Goal: Task Accomplishment & Management: Use online tool/utility

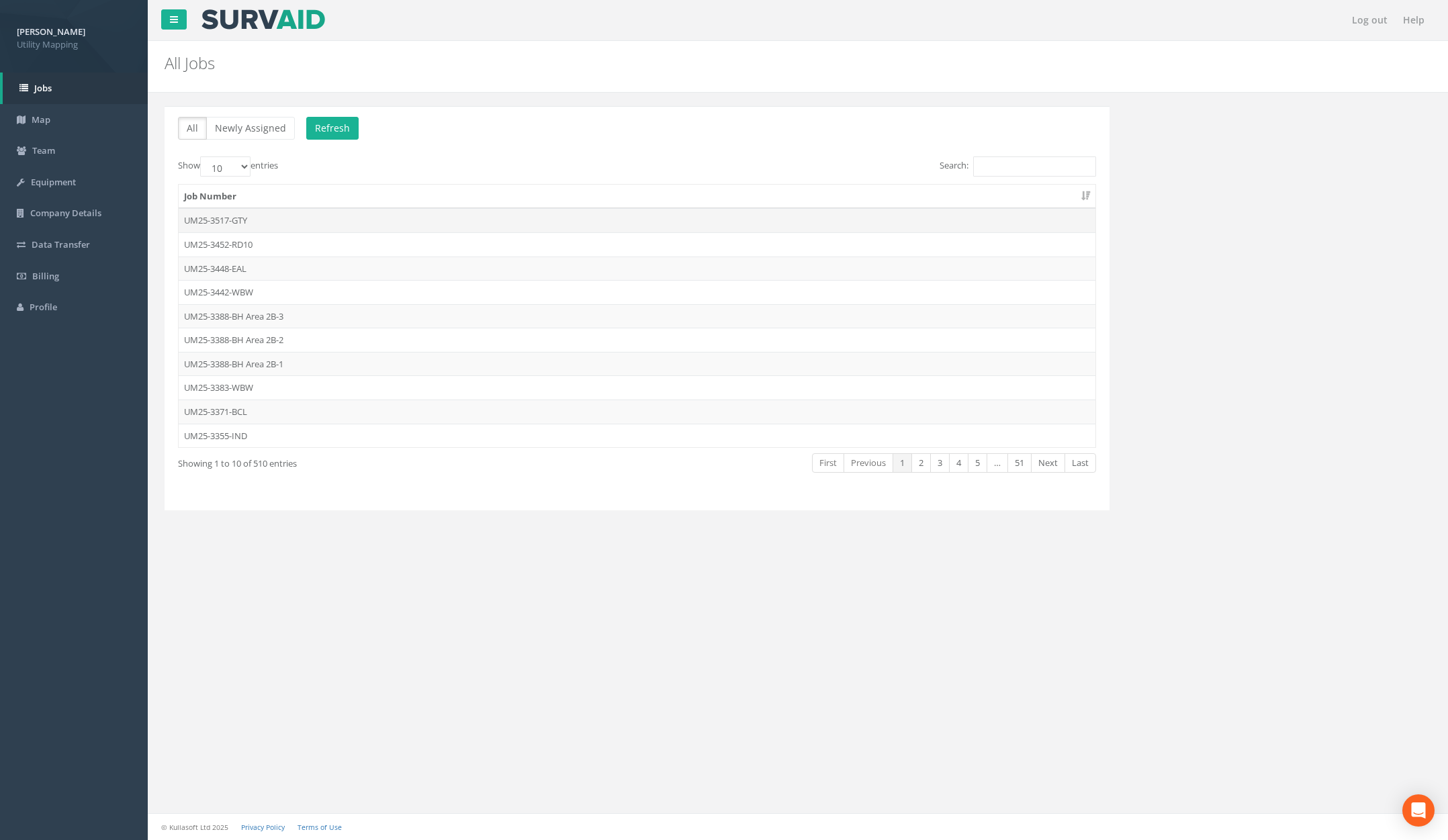
drag, startPoint x: 258, startPoint y: 214, endPoint x: 266, endPoint y: 214, distance: 8.0
click at [258, 214] on td "UM25-3517-GTY" at bounding box center [637, 220] width 917 height 24
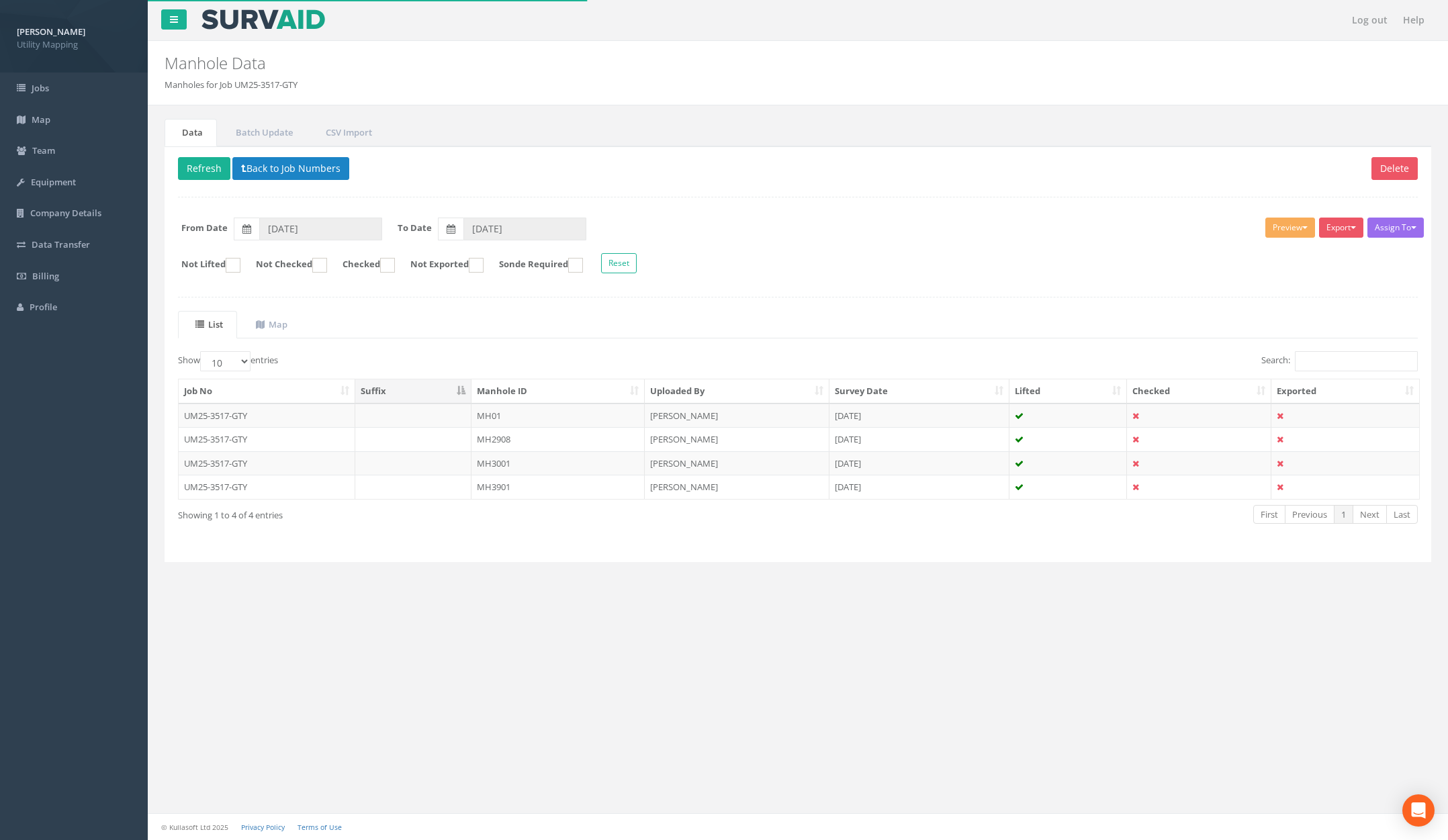
click at [717, 414] on td "[PERSON_NAME]" at bounding box center [737, 415] width 185 height 24
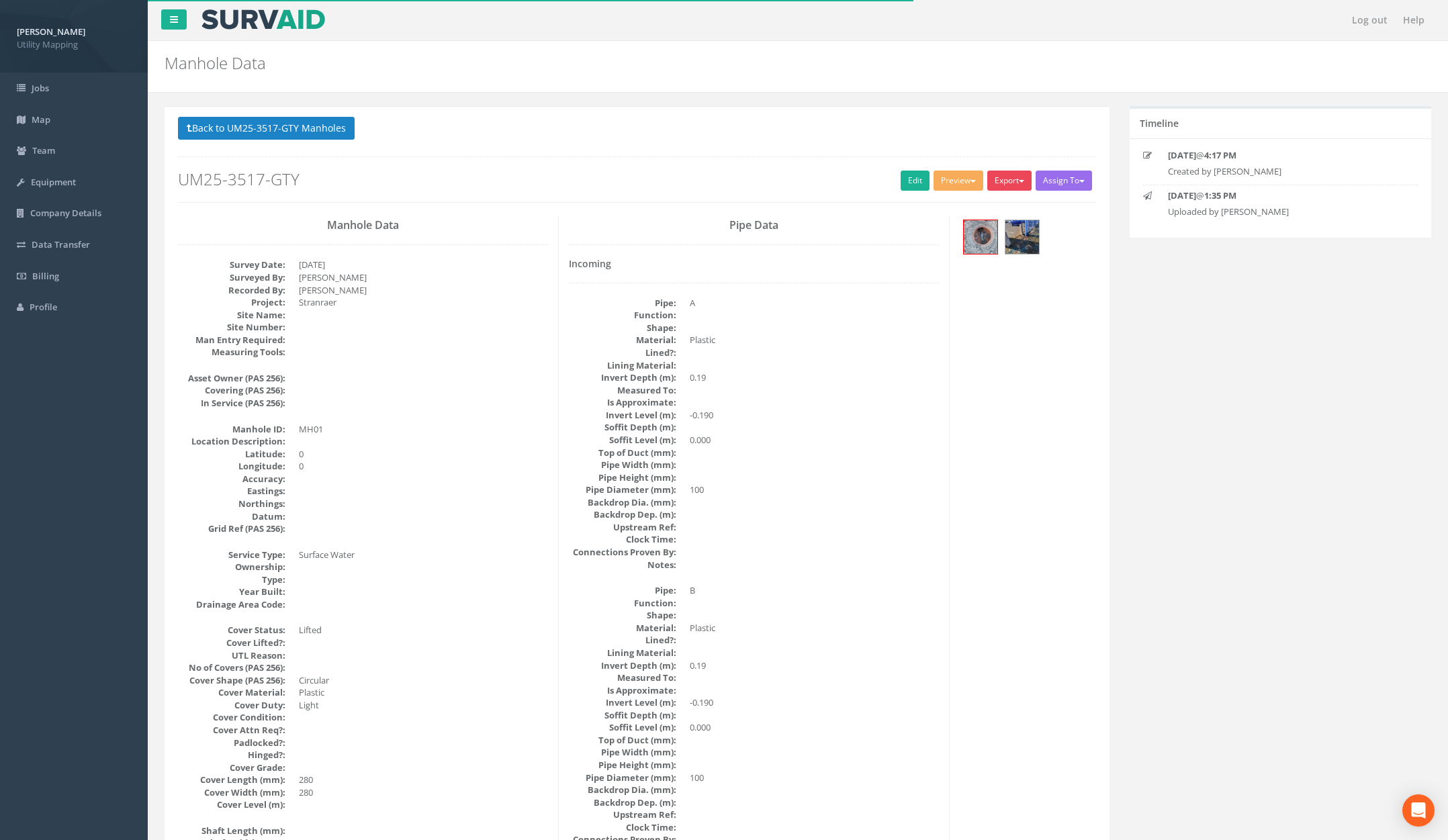
click at [1005, 181] on button "Export" at bounding box center [1009, 180] width 44 height 20
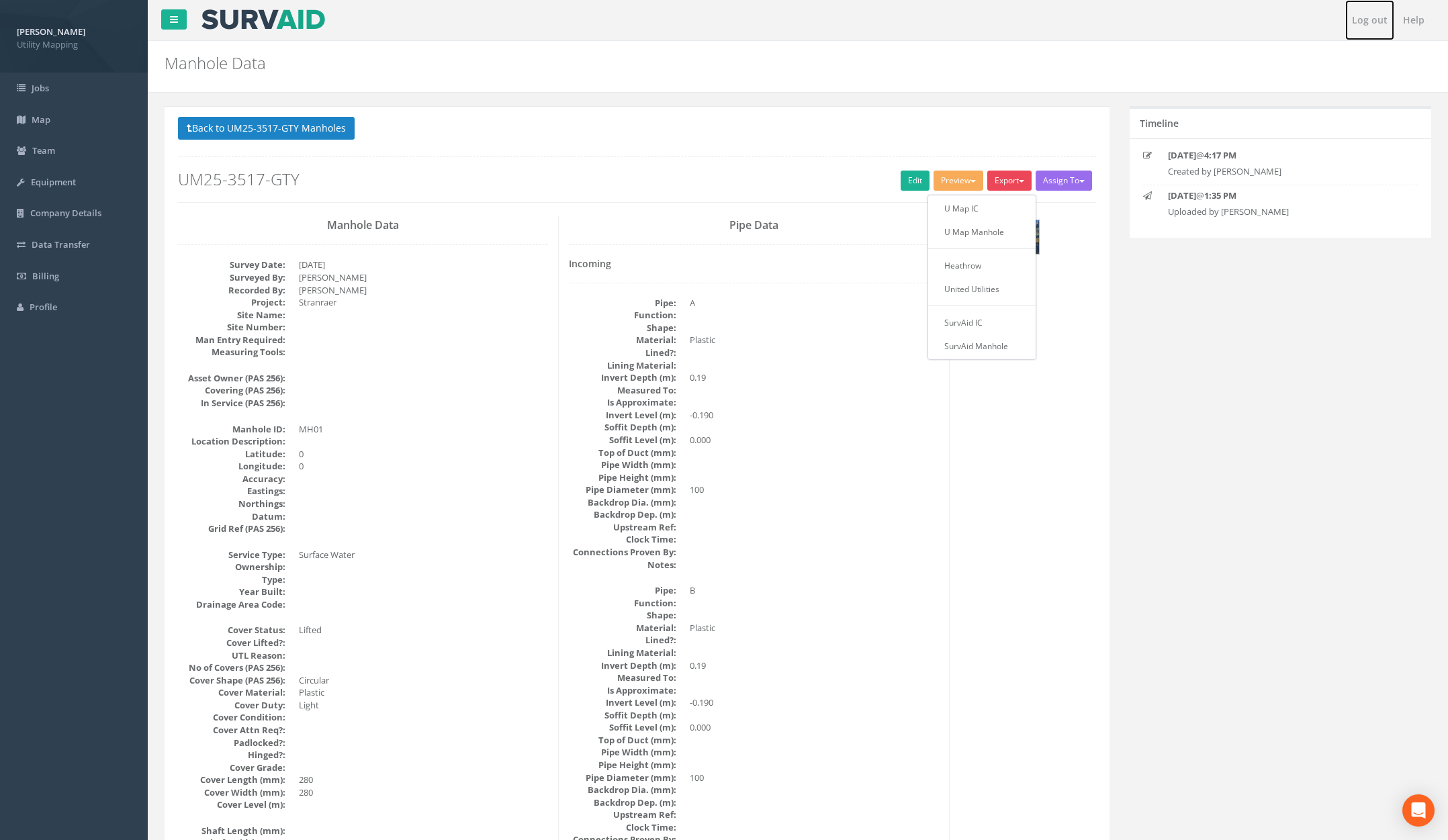
click at [1362, 20] on link "Log out" at bounding box center [1370, 20] width 49 height 41
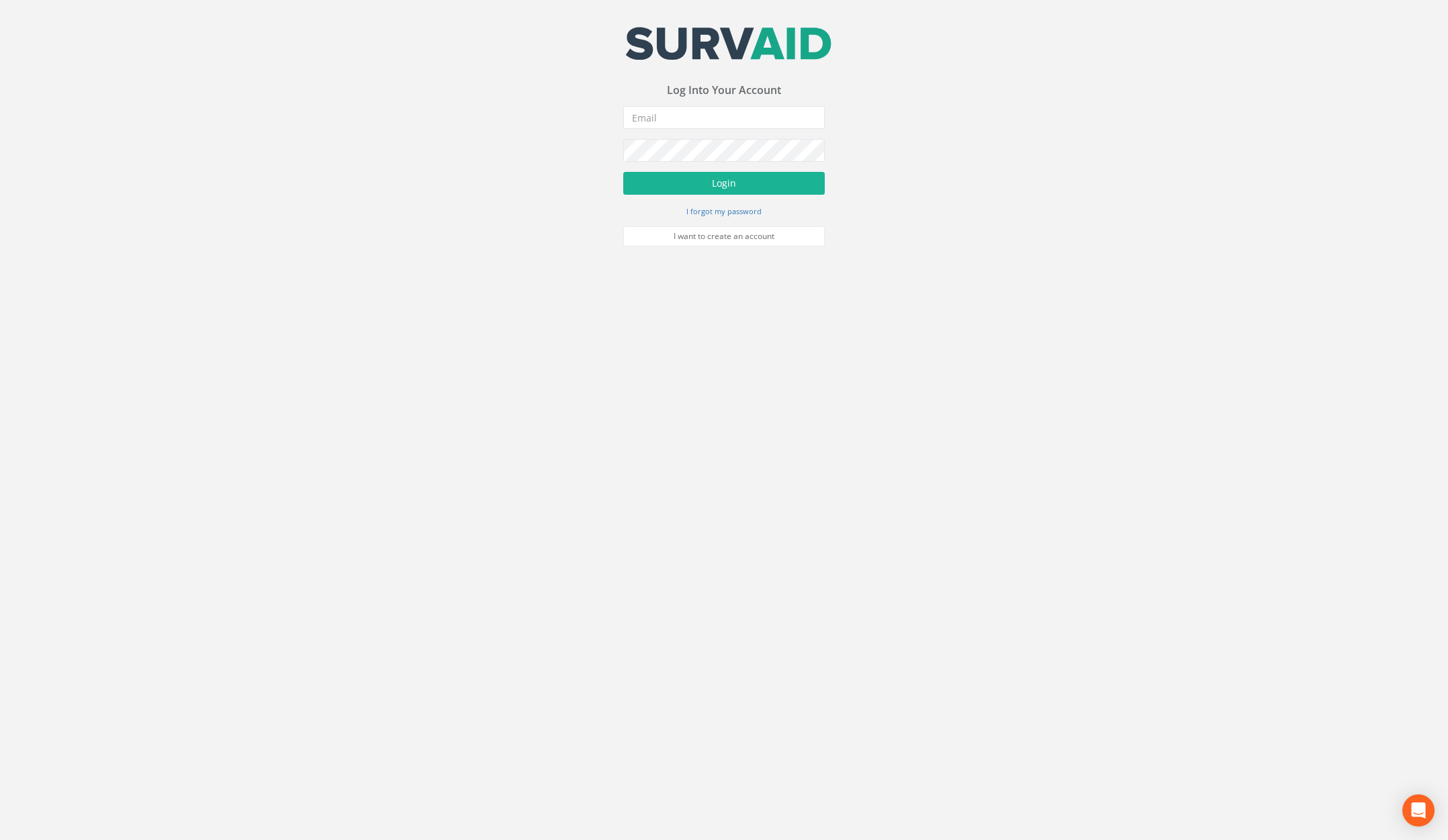
click at [669, 99] on div "Your email address was sucessfully verified - please login below to continue Yo…" at bounding box center [724, 137] width 202 height 220
click at [670, 107] on input "email" at bounding box center [724, 117] width 202 height 23
type input "[PERSON_NAME][EMAIL_ADDRESS][PERSON_NAME][DOMAIN_NAME]"
click at [623, 172] on button "Login" at bounding box center [724, 183] width 202 height 23
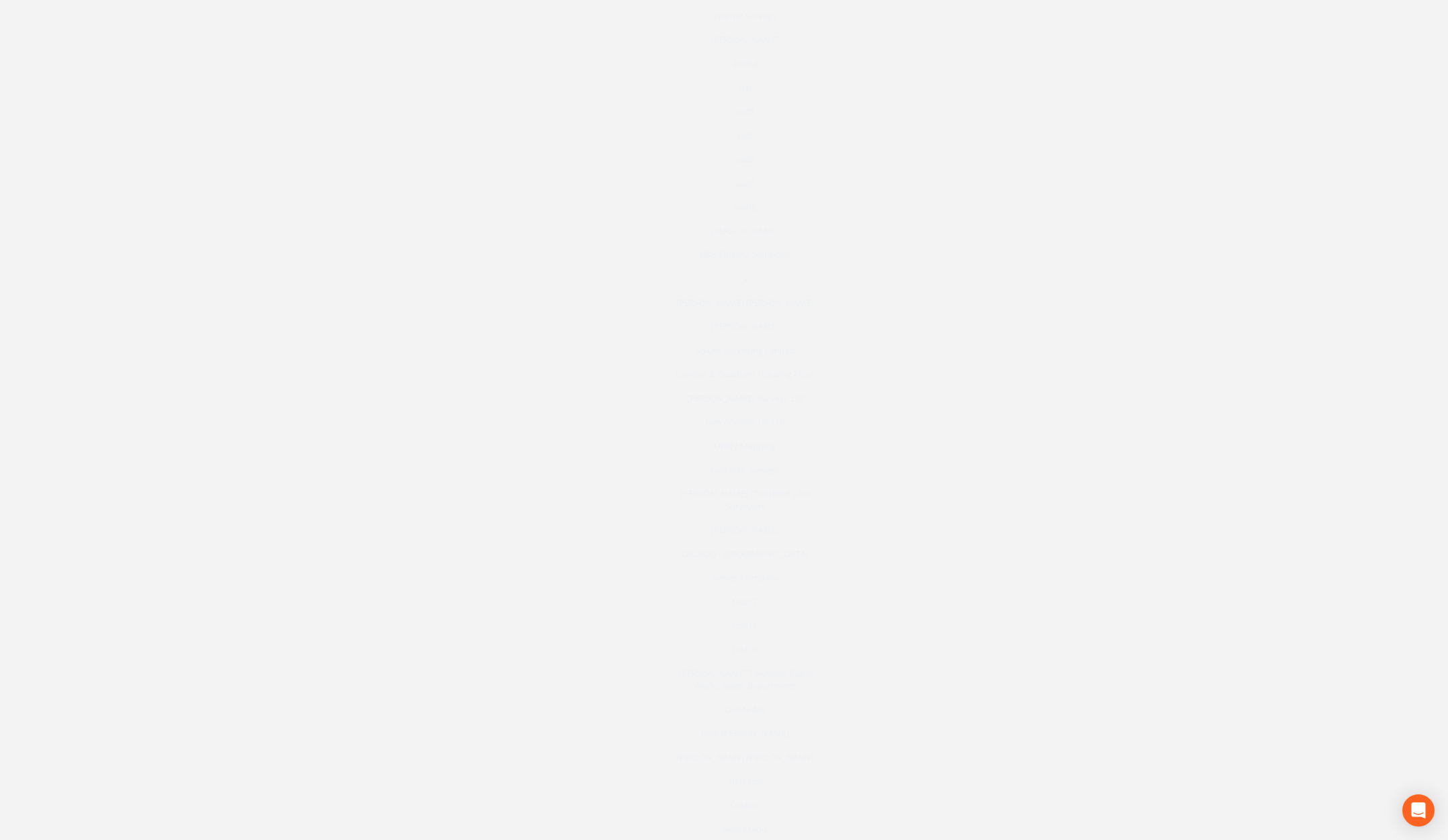
scroll to position [2982, 0]
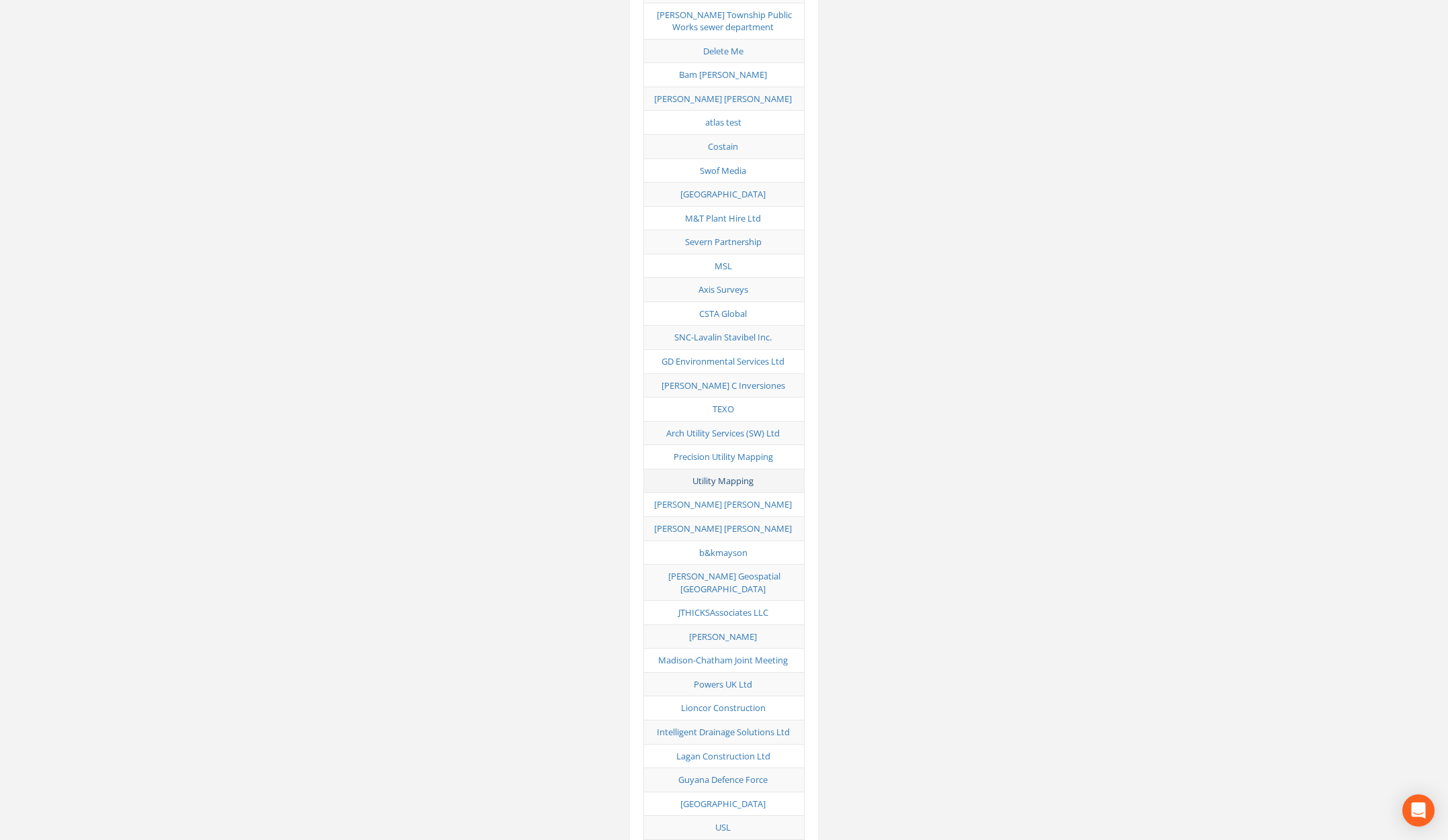
click at [706, 474] on link "Utility Mapping" at bounding box center [723, 480] width 61 height 12
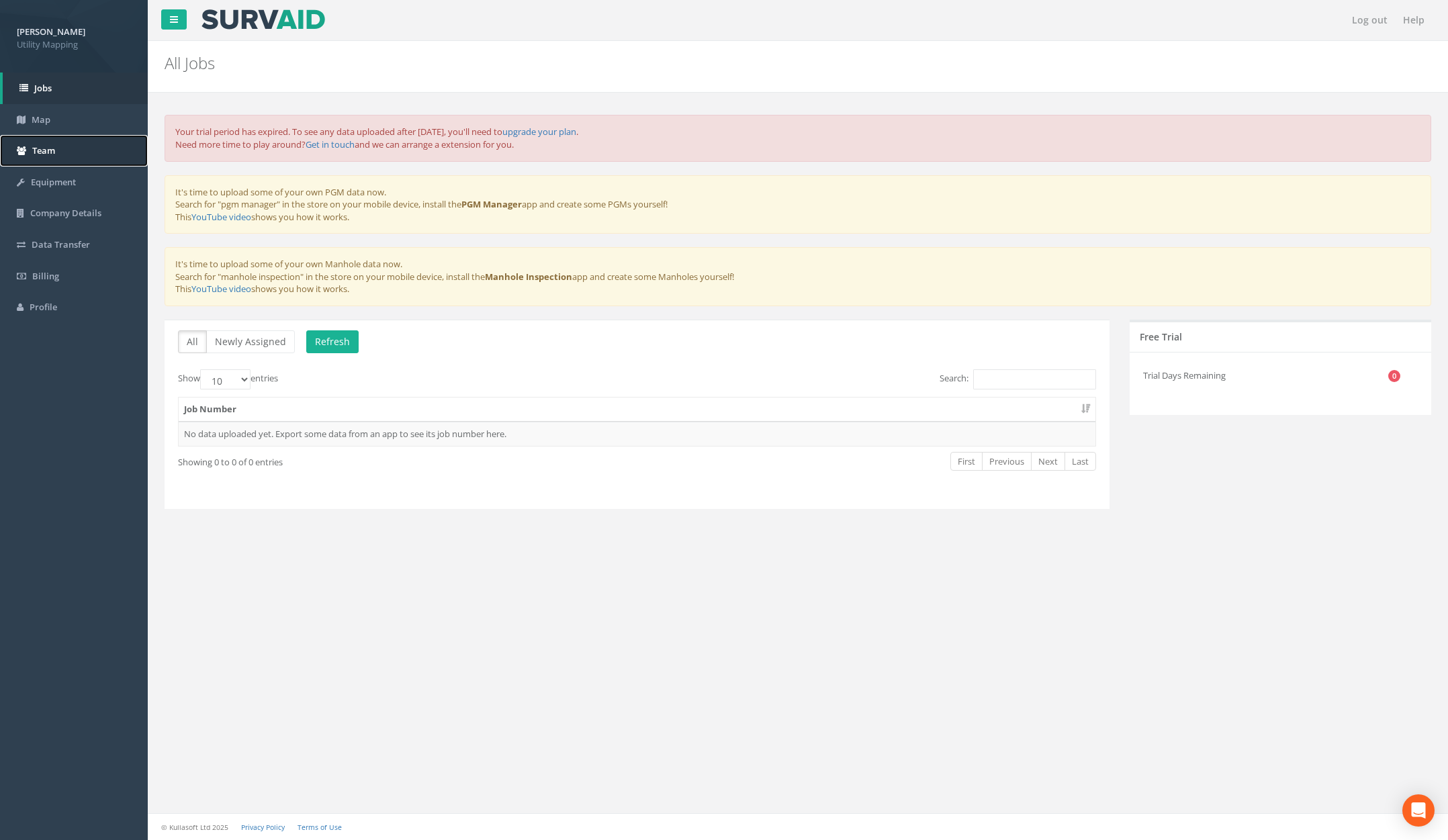
click at [48, 152] on span "Team" at bounding box center [43, 149] width 23 height 12
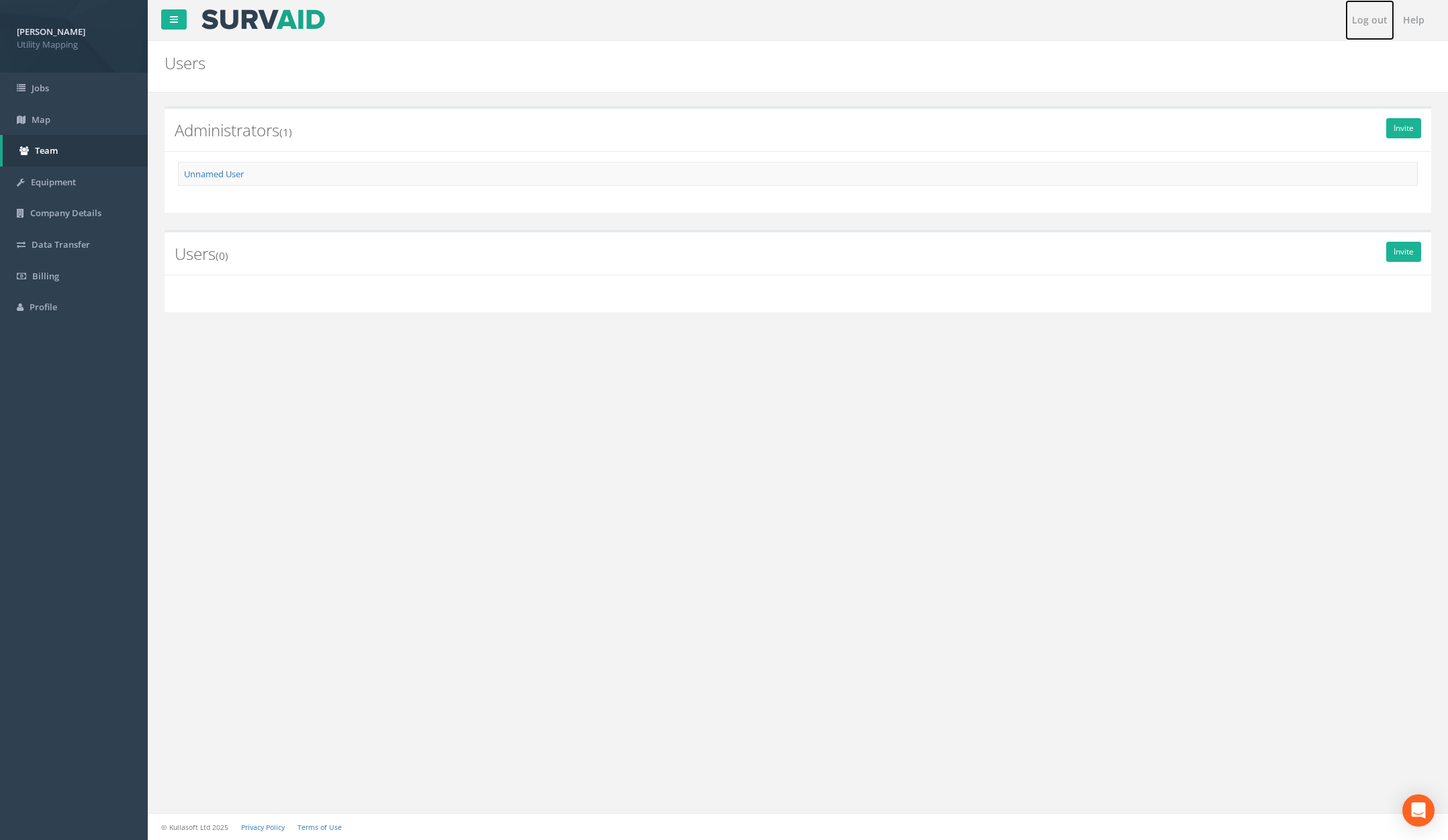
click at [1365, 23] on link "Log out" at bounding box center [1370, 20] width 49 height 41
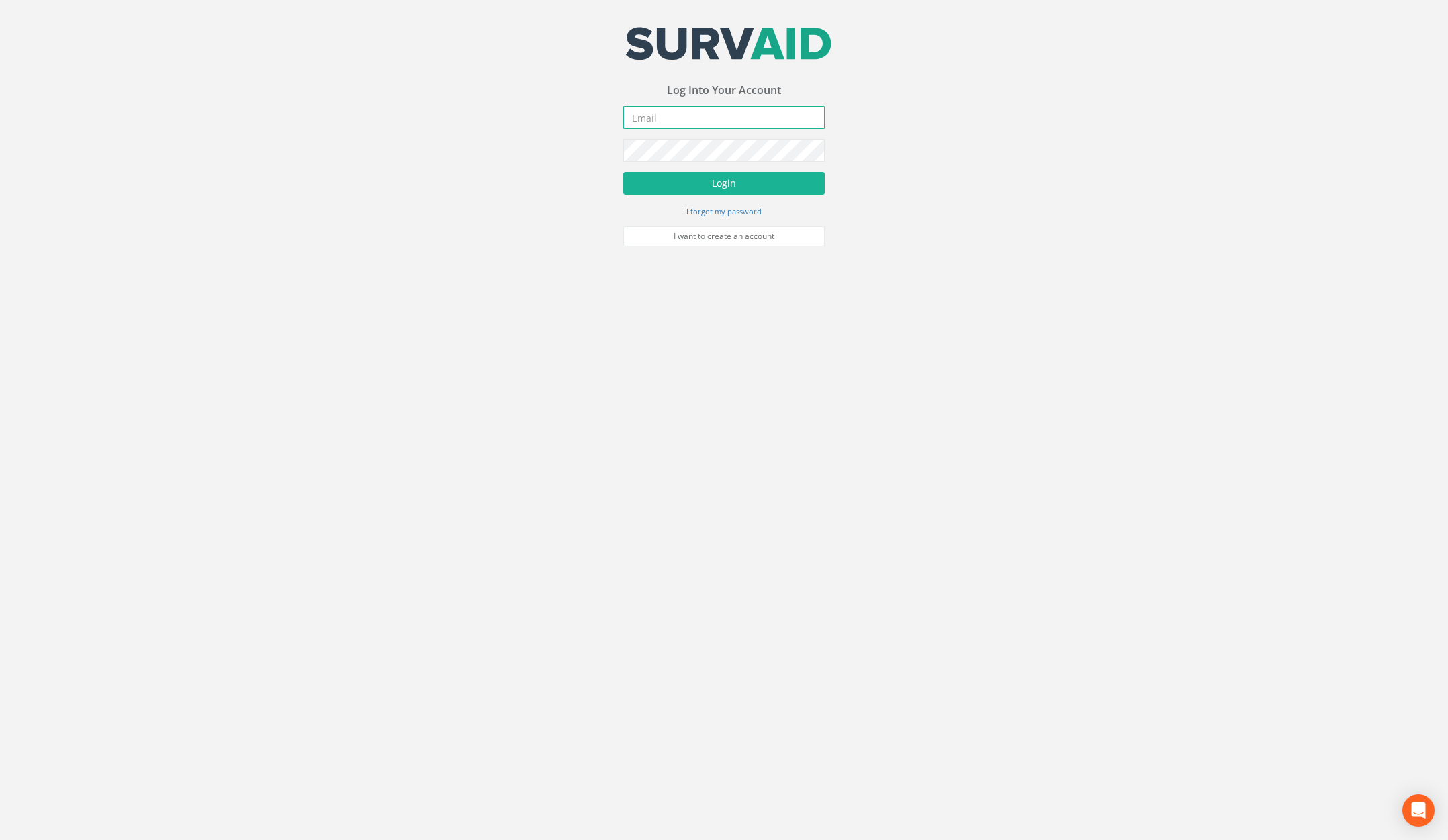
click at [731, 125] on input "email" at bounding box center [724, 117] width 202 height 23
type input "[PERSON_NAME][EMAIL_ADDRESS][PERSON_NAME][DOMAIN_NAME]"
click at [623, 172] on button "Login" at bounding box center [724, 183] width 202 height 23
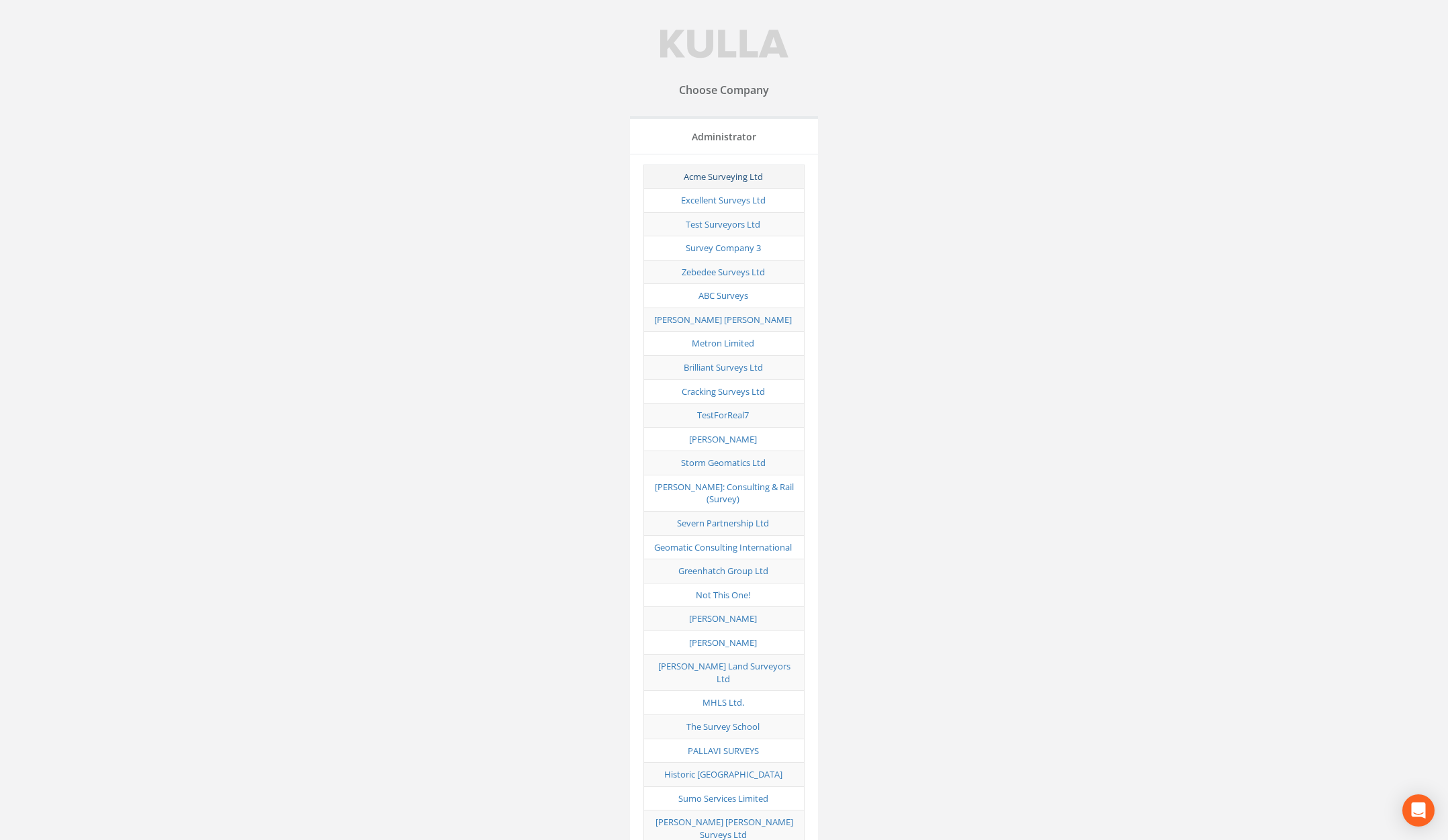
click at [701, 177] on link "Acme Surveying Ltd" at bounding box center [723, 176] width 79 height 12
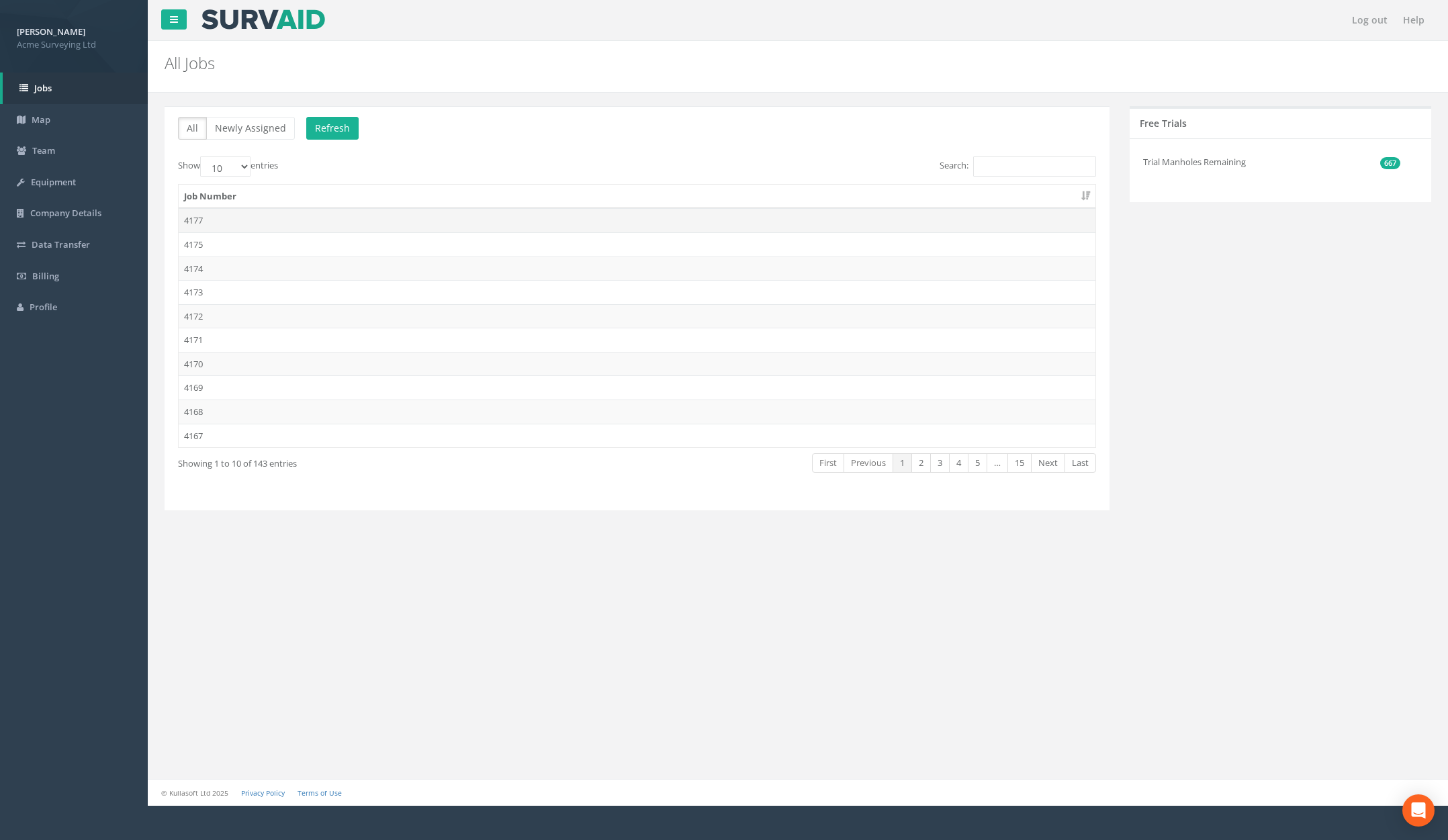
click at [379, 226] on td "4177" at bounding box center [637, 220] width 917 height 24
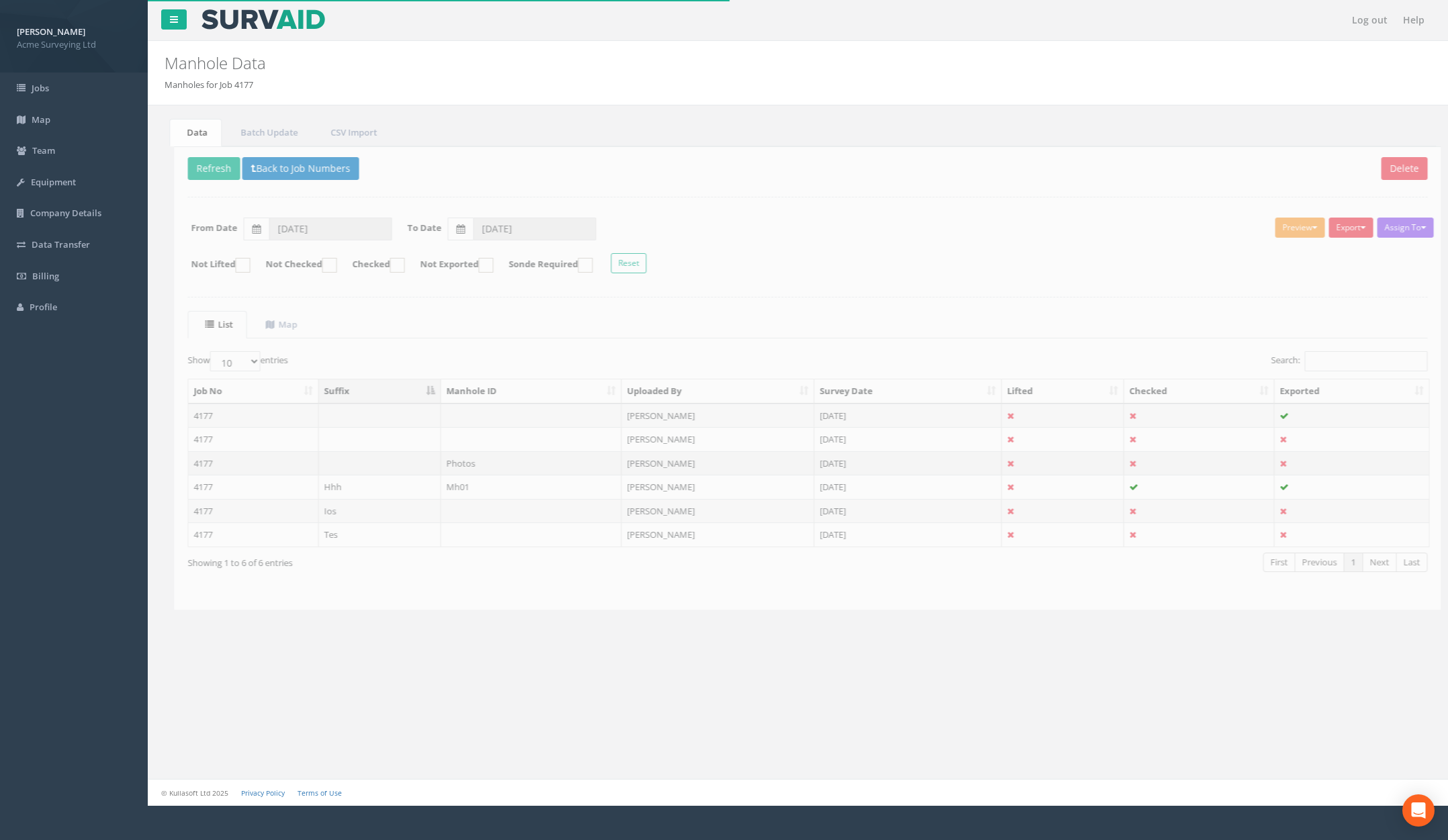
click at [408, 464] on td at bounding box center [370, 463] width 122 height 24
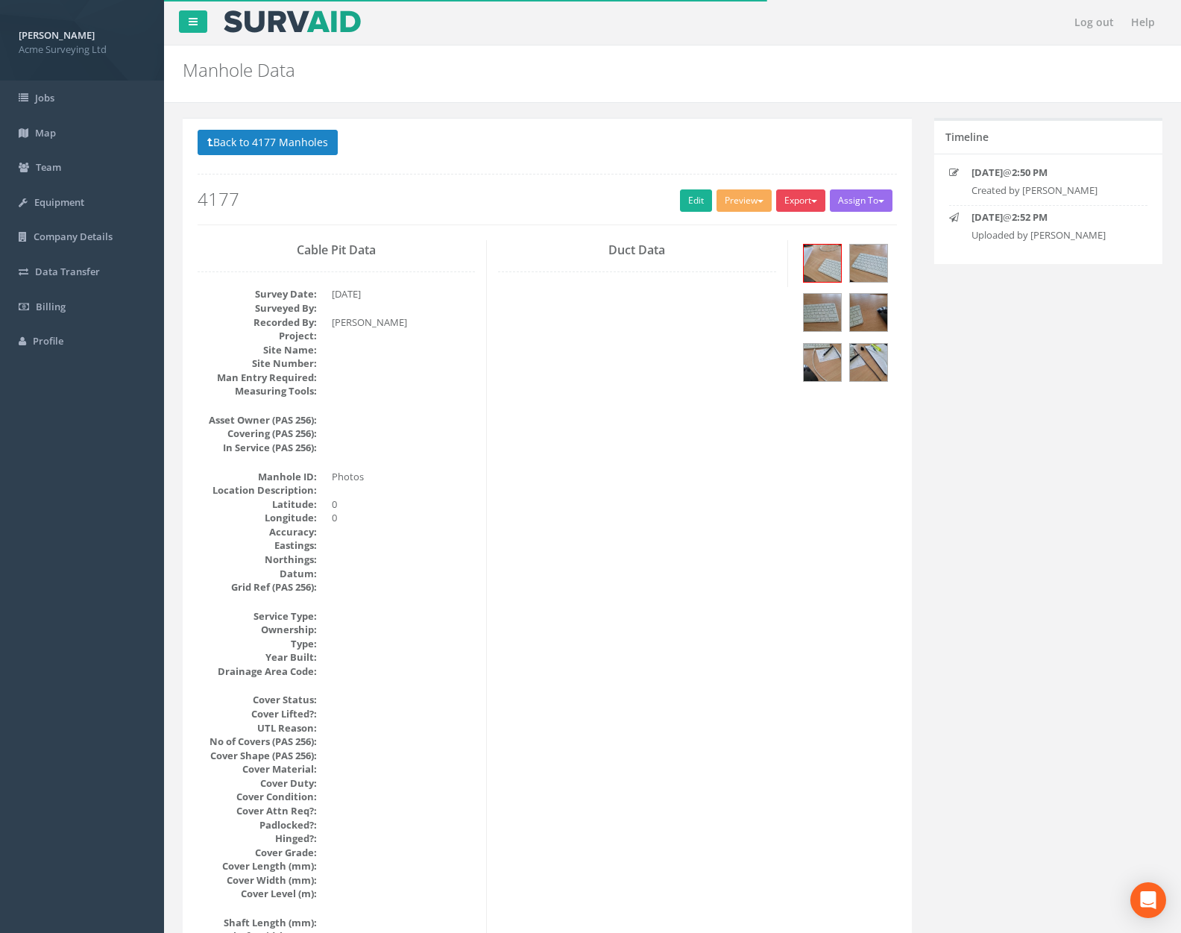
click at [780, 201] on button "Export" at bounding box center [800, 200] width 49 height 22
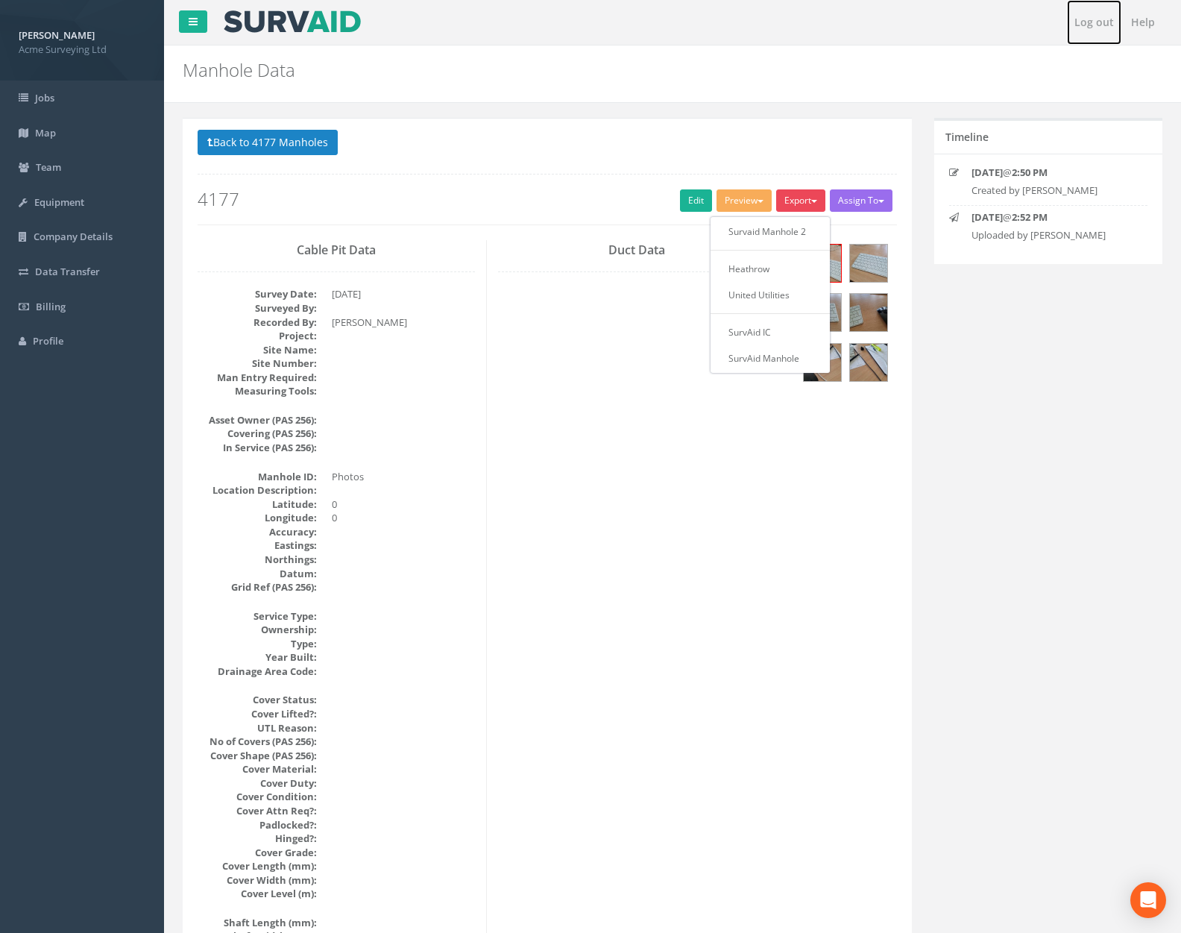
click at [1085, 24] on link "Log out" at bounding box center [1094, 22] width 54 height 45
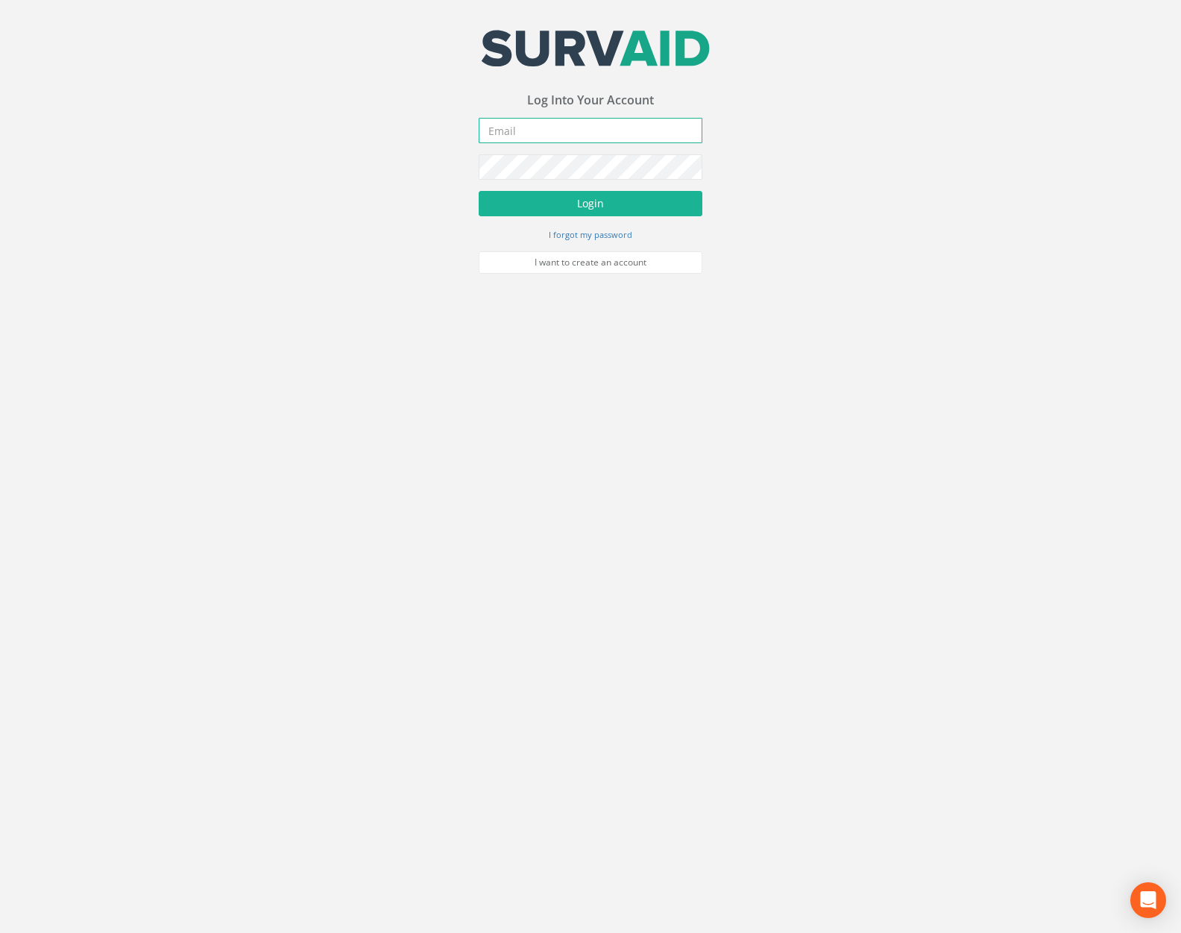
click at [556, 132] on input "email" at bounding box center [591, 130] width 224 height 25
type input "[PERSON_NAME][EMAIL_ADDRESS][PERSON_NAME][DOMAIN_NAME]"
click at [479, 191] on button "Login" at bounding box center [591, 203] width 224 height 25
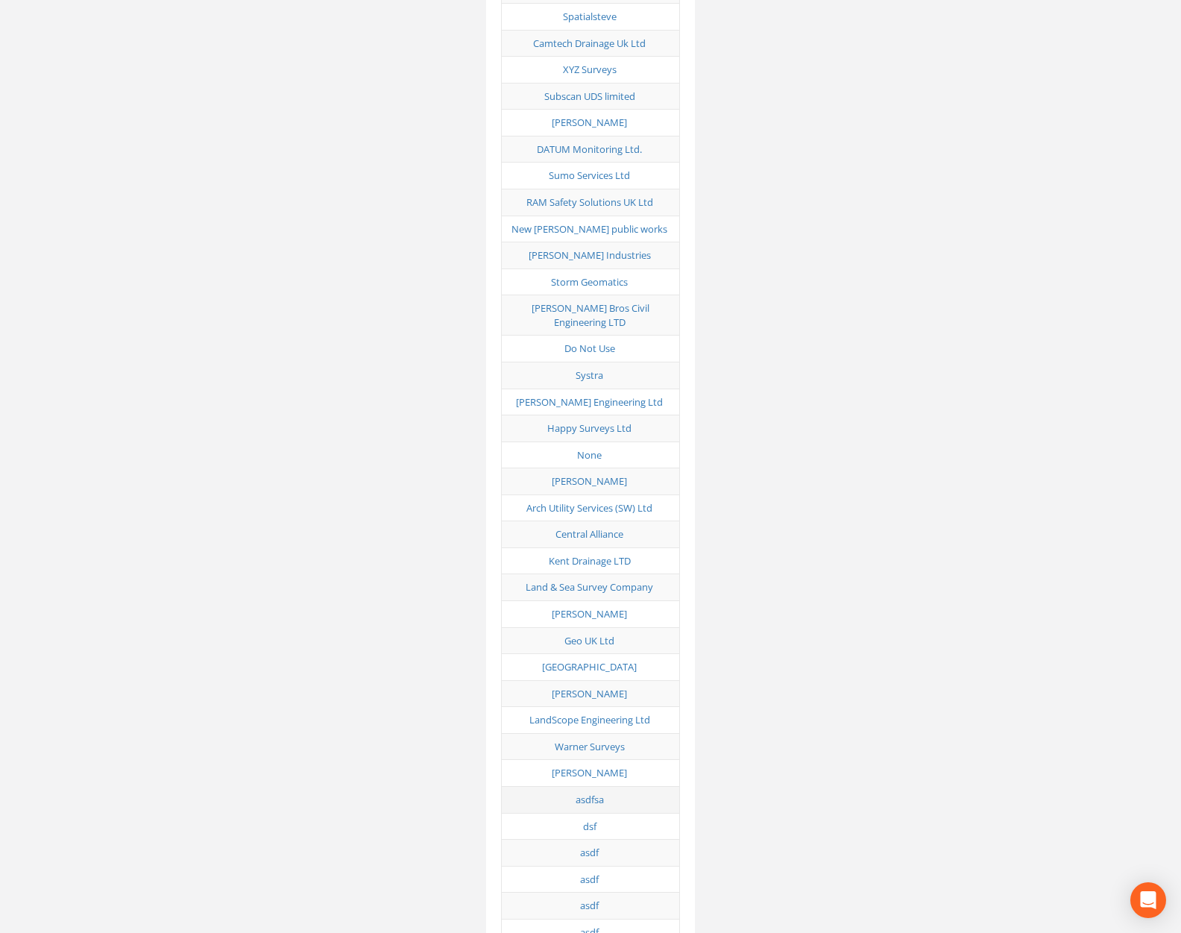
scroll to position [2569, 0]
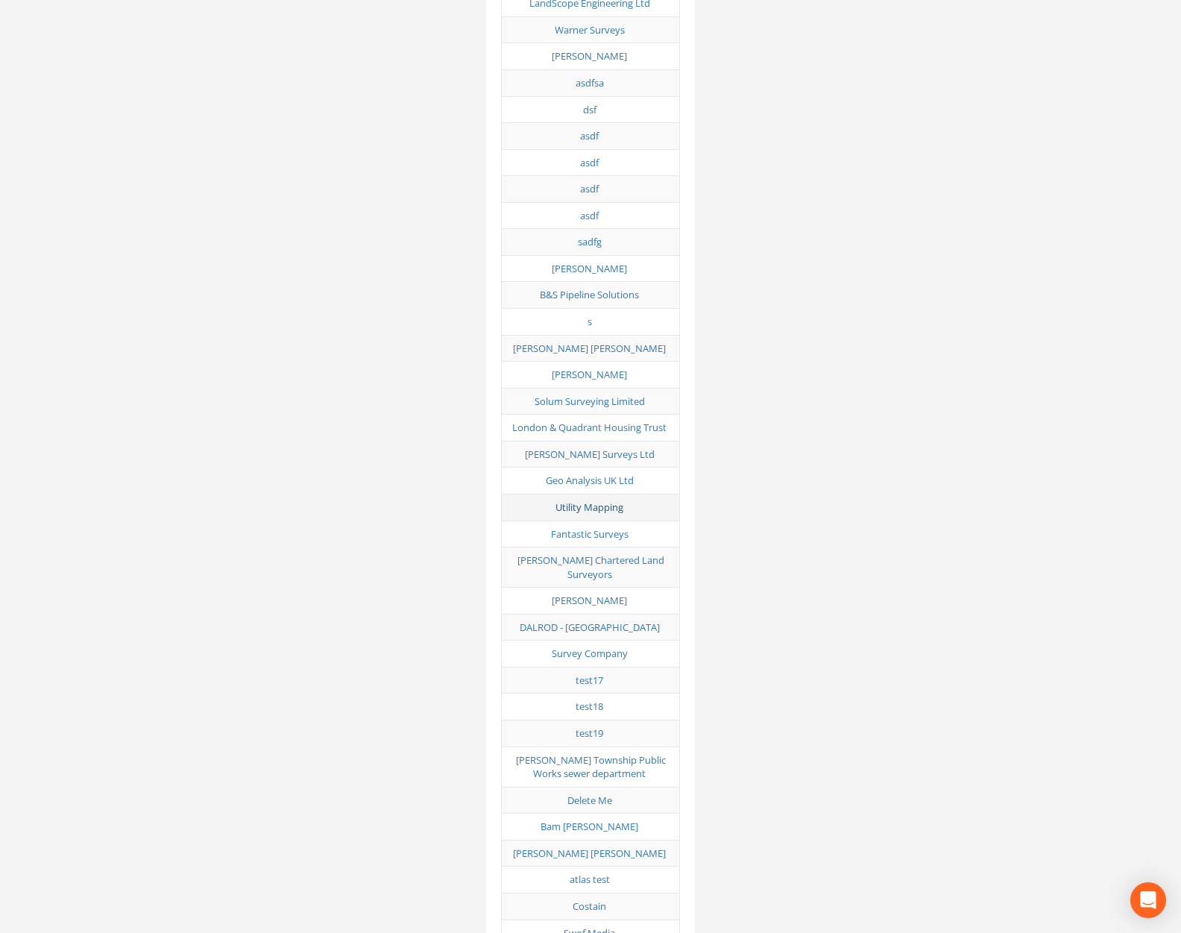
click at [611, 500] on link "Utility Mapping" at bounding box center [590, 506] width 68 height 13
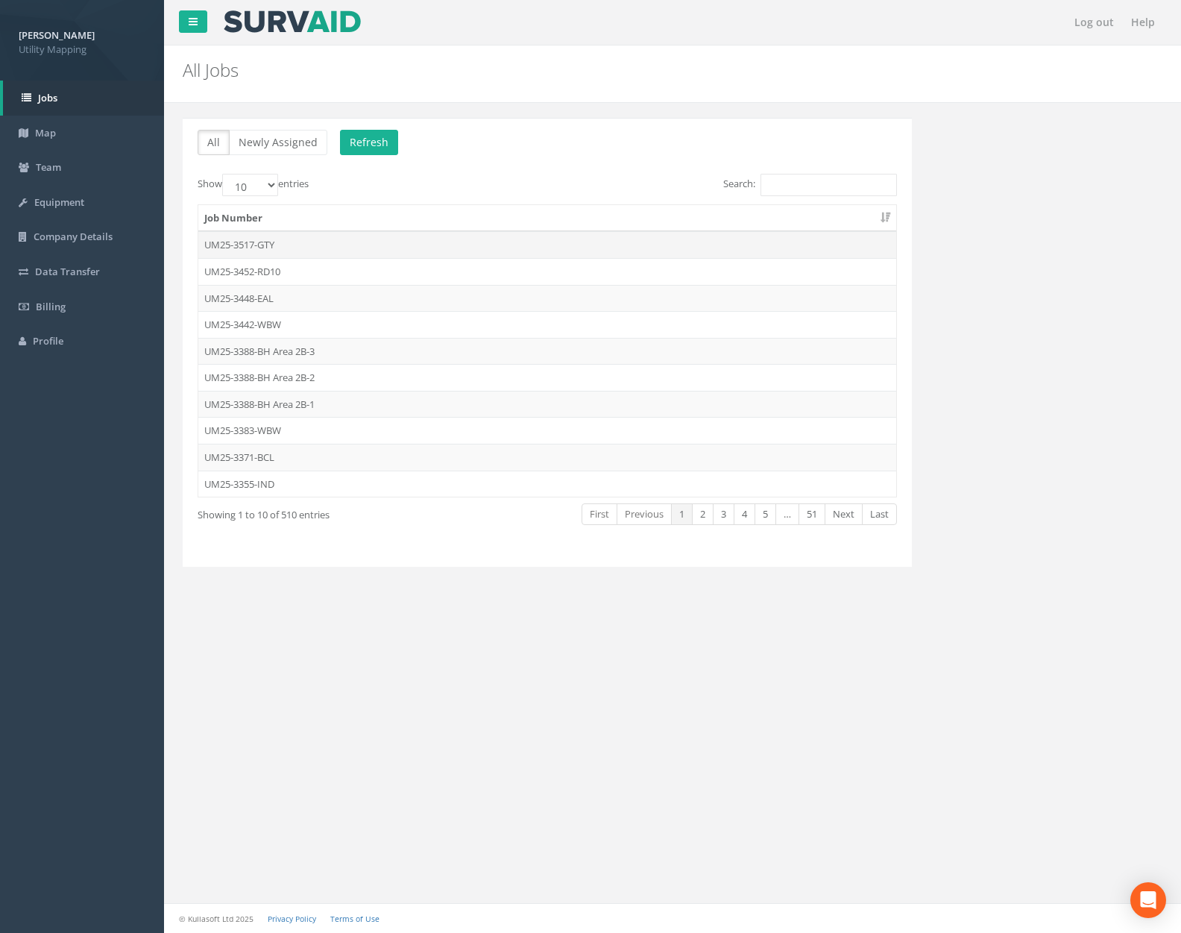
click at [252, 248] on td "UM25-3517-GTY" at bounding box center [547, 244] width 698 height 27
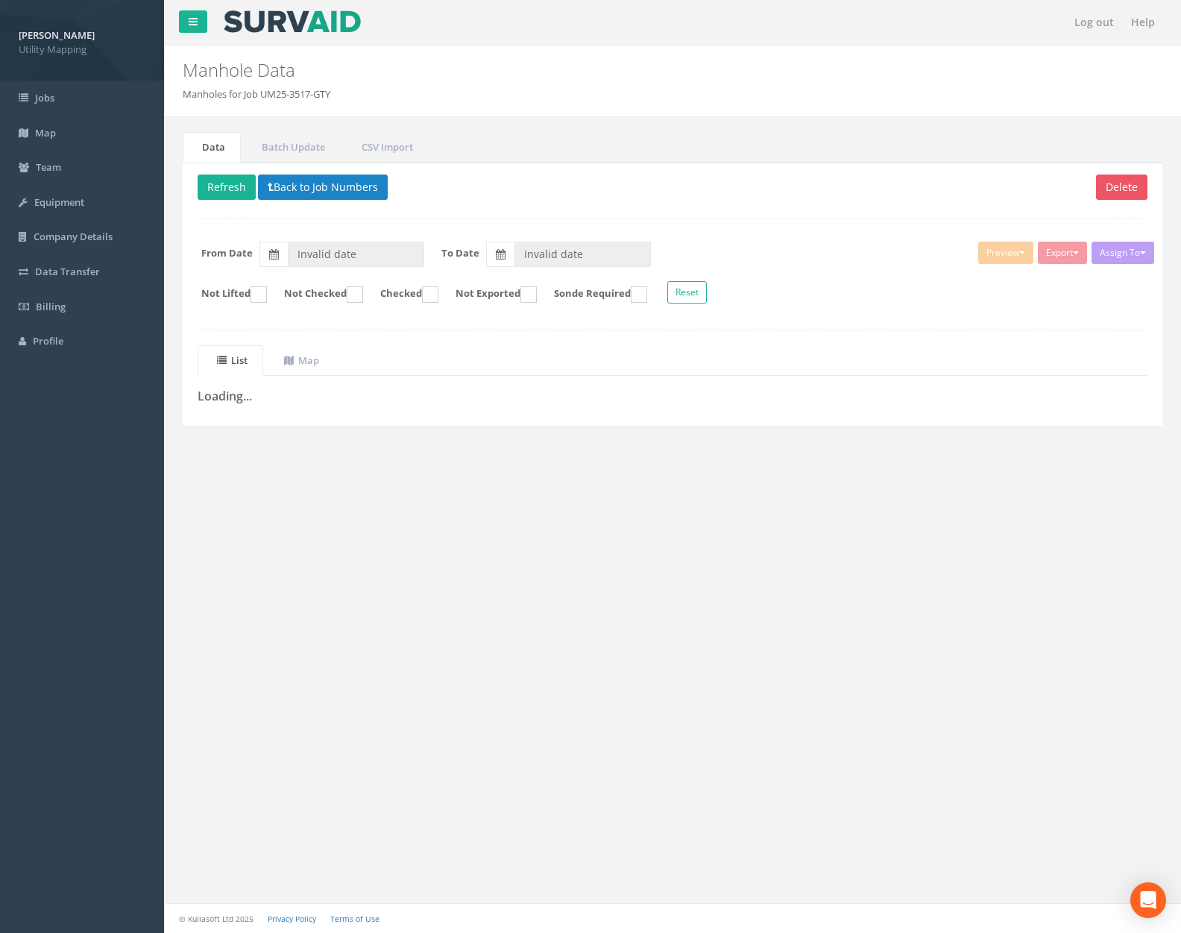
type input "[DATE]"
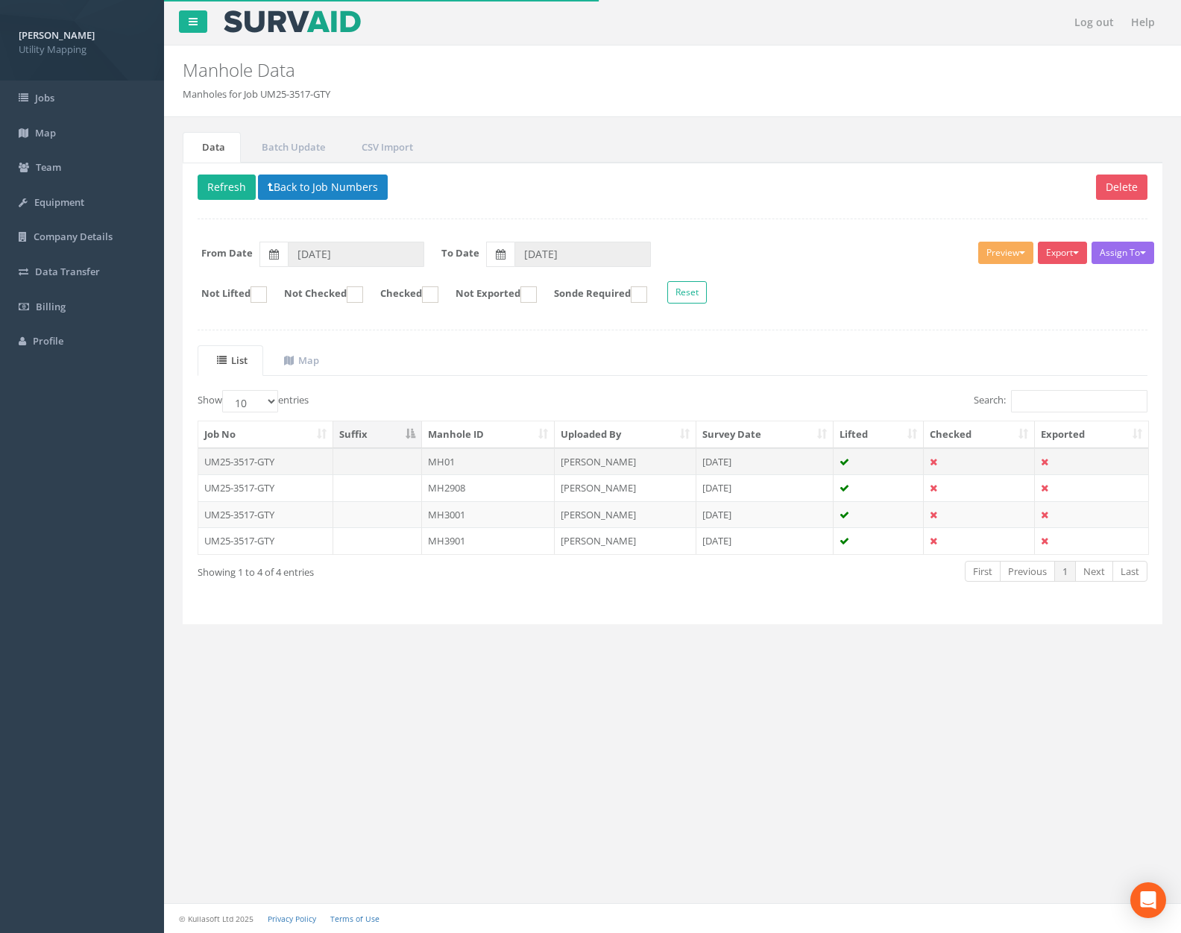
click at [497, 466] on td "MH01" at bounding box center [488, 461] width 133 height 27
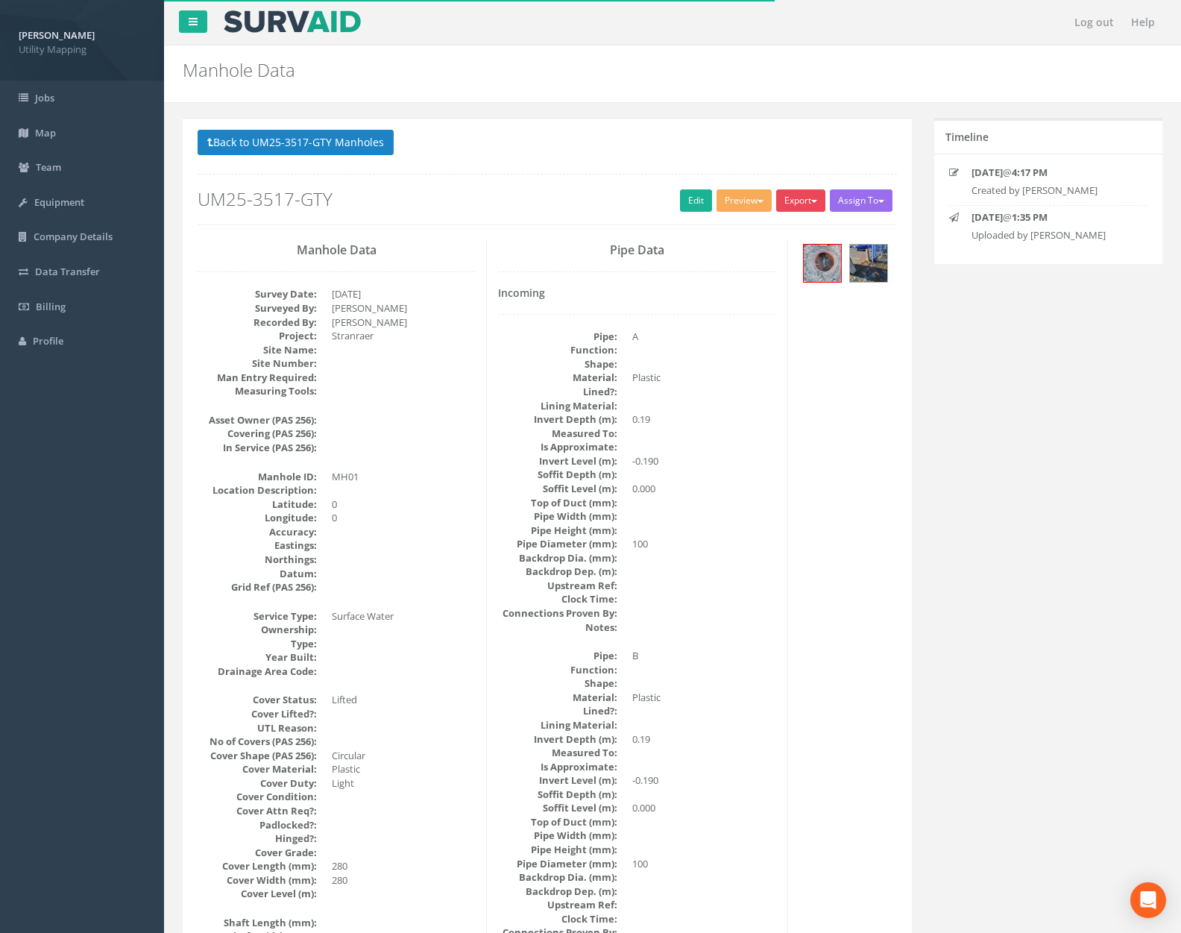
click at [788, 199] on button "Export" at bounding box center [800, 200] width 49 height 22
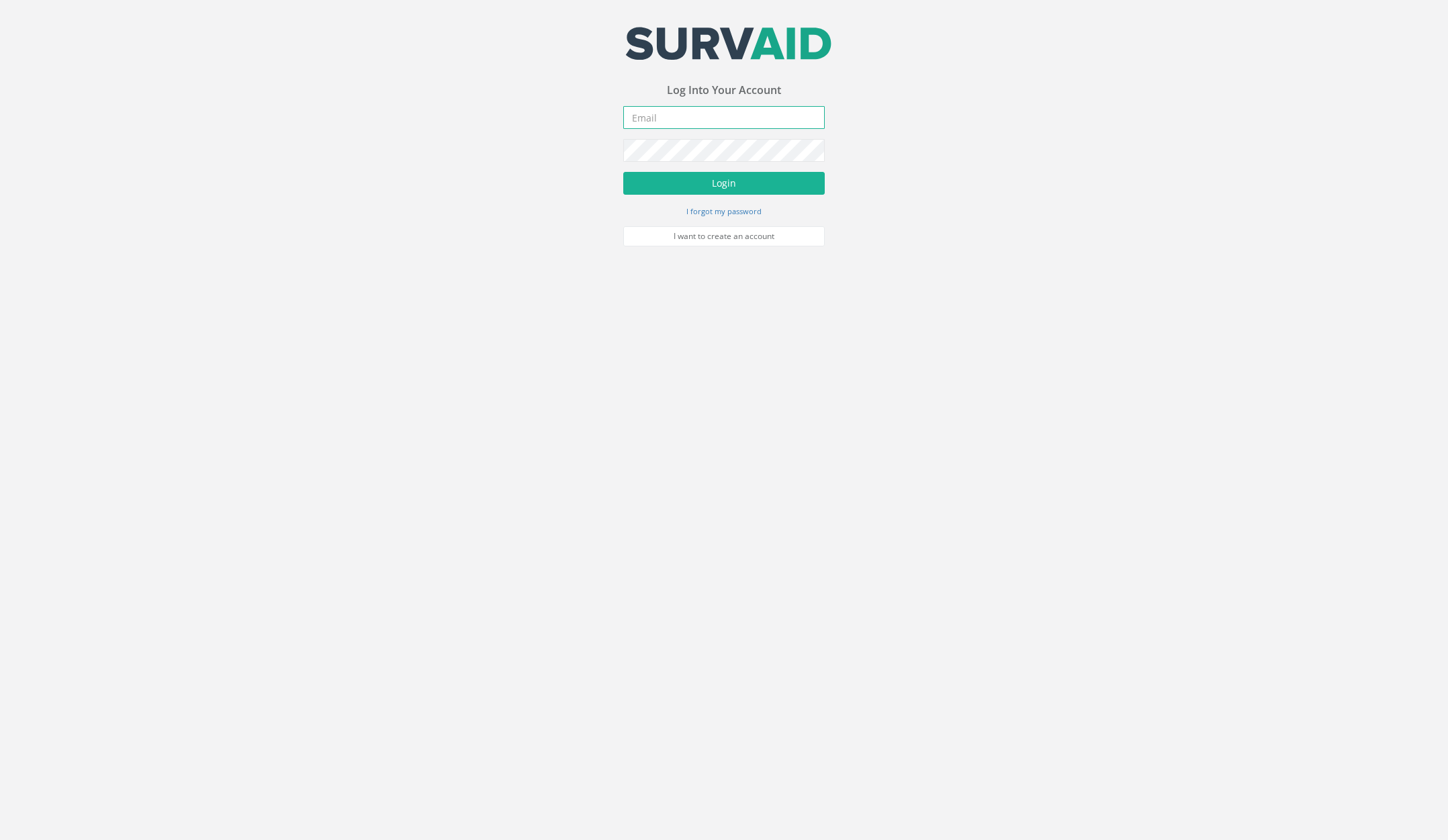
click at [654, 120] on input "email" at bounding box center [724, 117] width 202 height 23
type input "[PERSON_NAME][EMAIL_ADDRESS][PERSON_NAME][DOMAIN_NAME]"
click at [623, 172] on button "Login" at bounding box center [724, 183] width 202 height 23
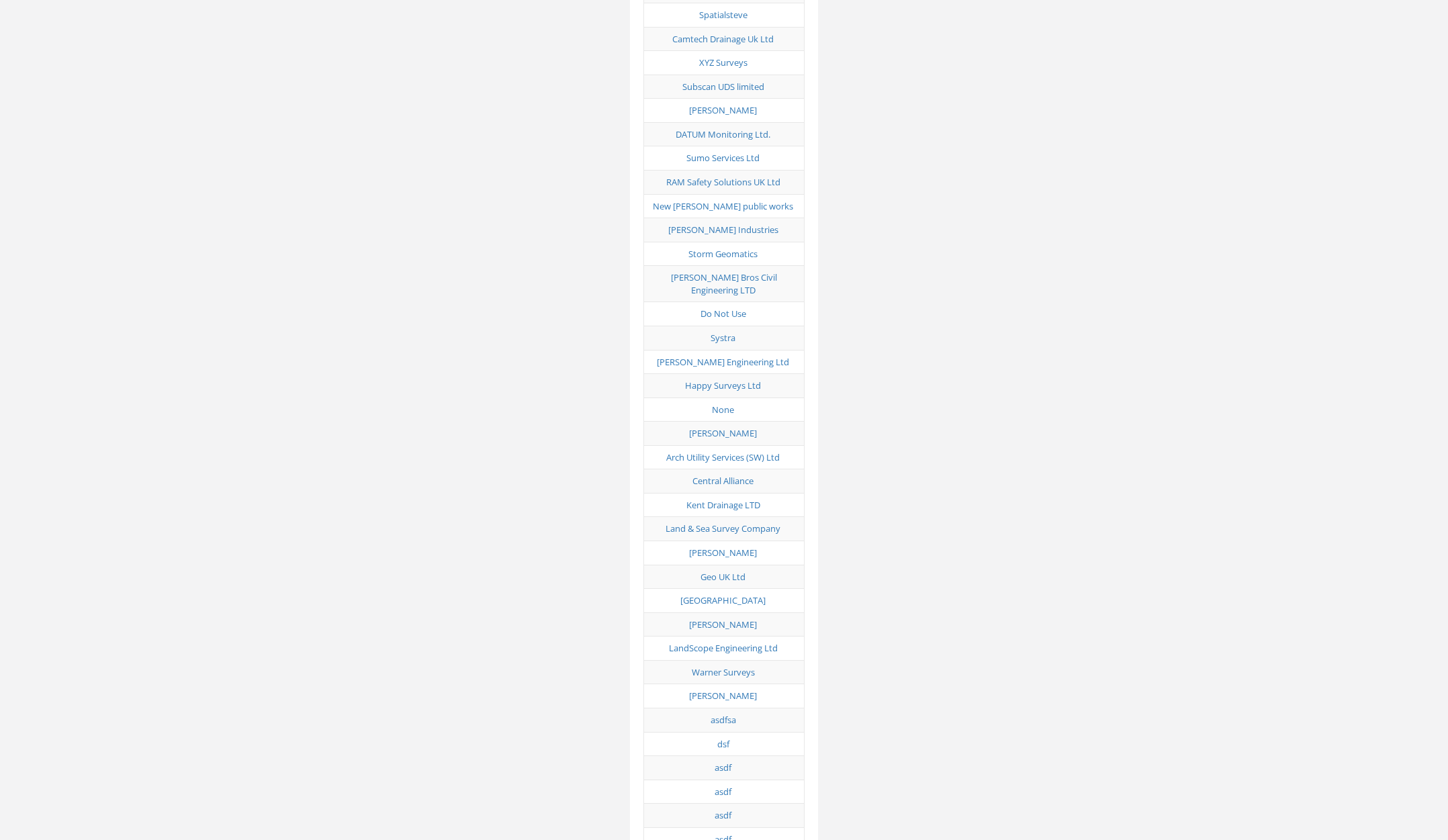
scroll to position [2313, 0]
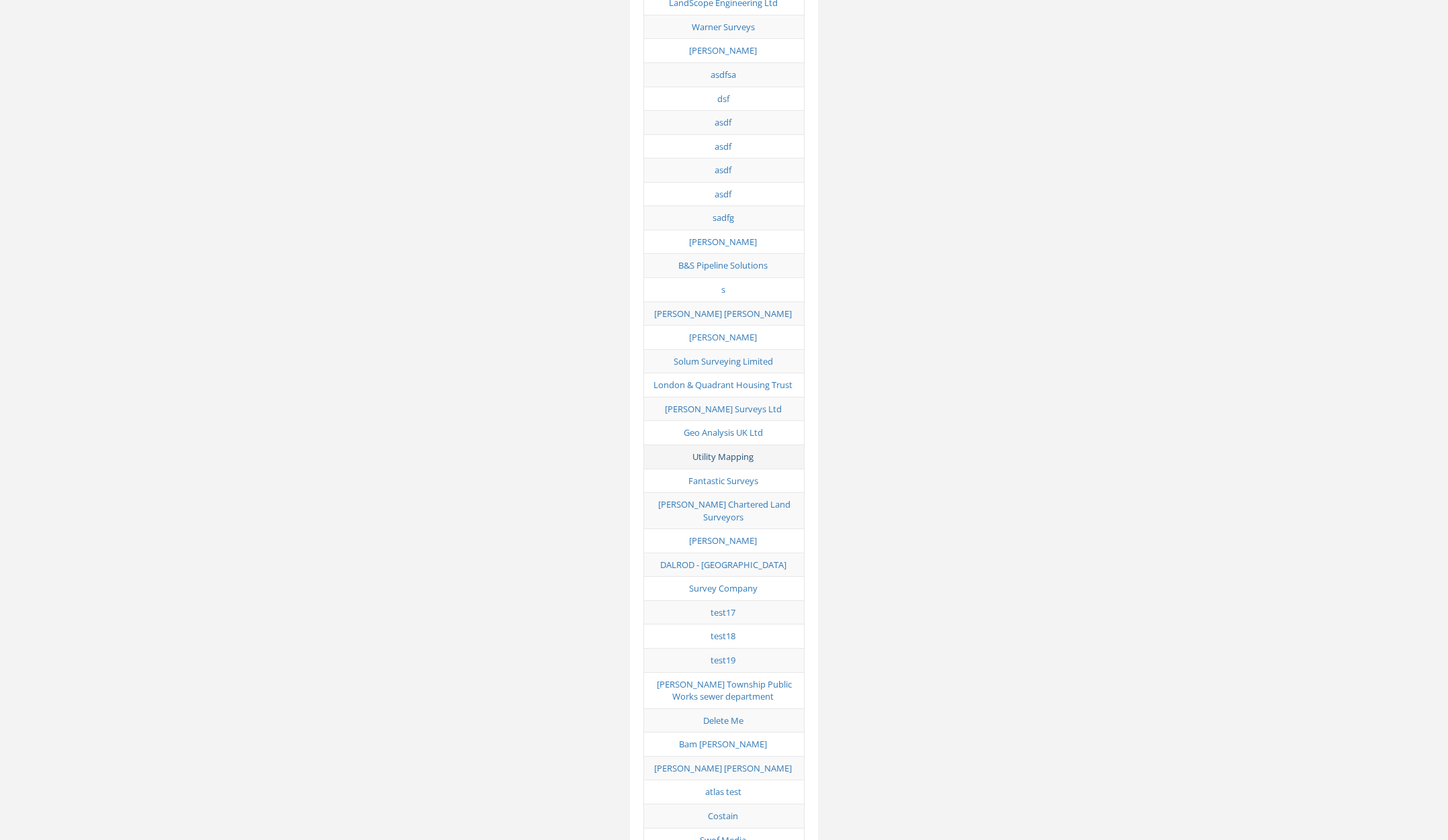
click at [739, 450] on link "Utility Mapping" at bounding box center [723, 456] width 61 height 12
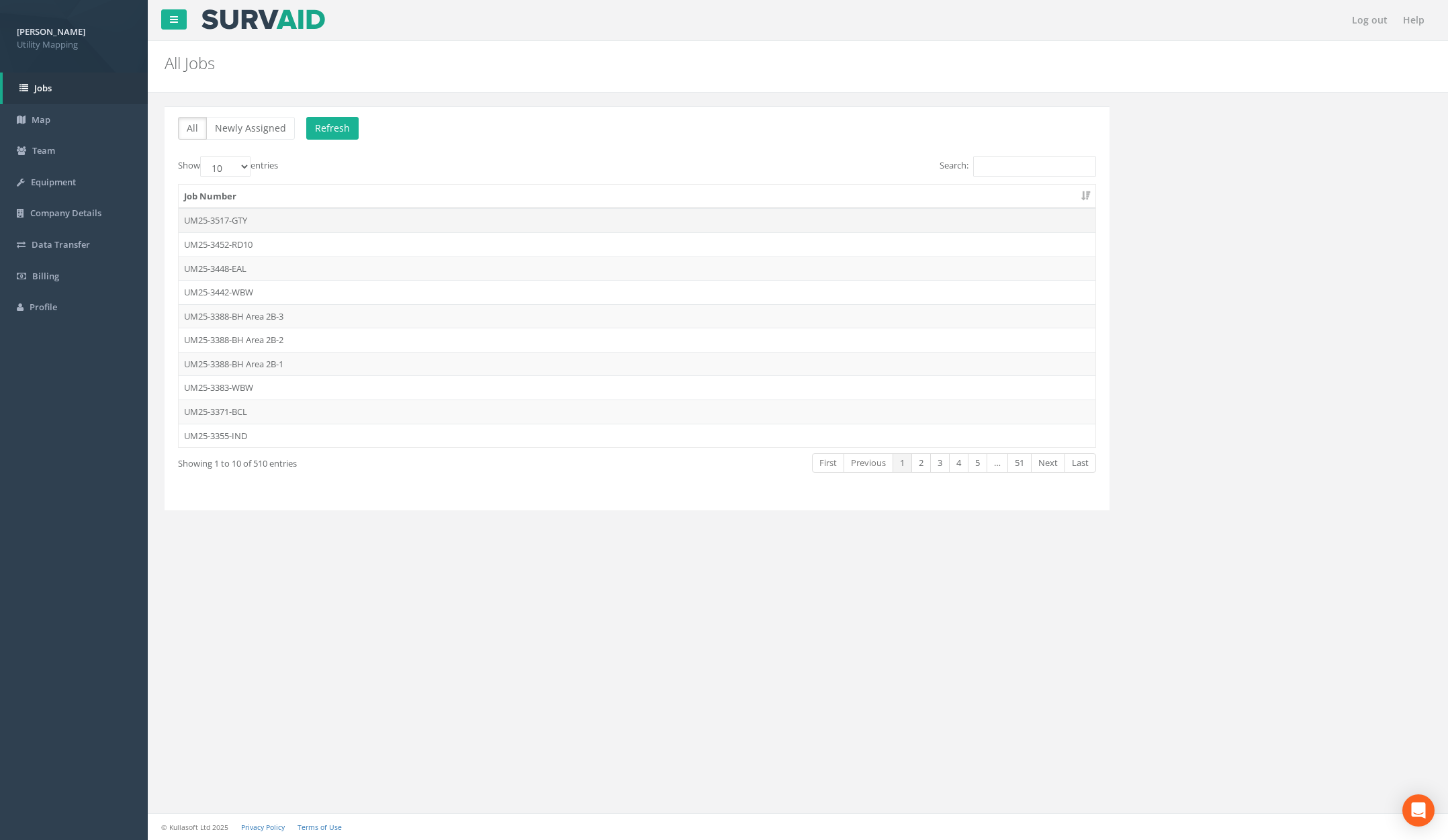
click at [311, 230] on td "UM25-3517-GTY" at bounding box center [637, 220] width 917 height 24
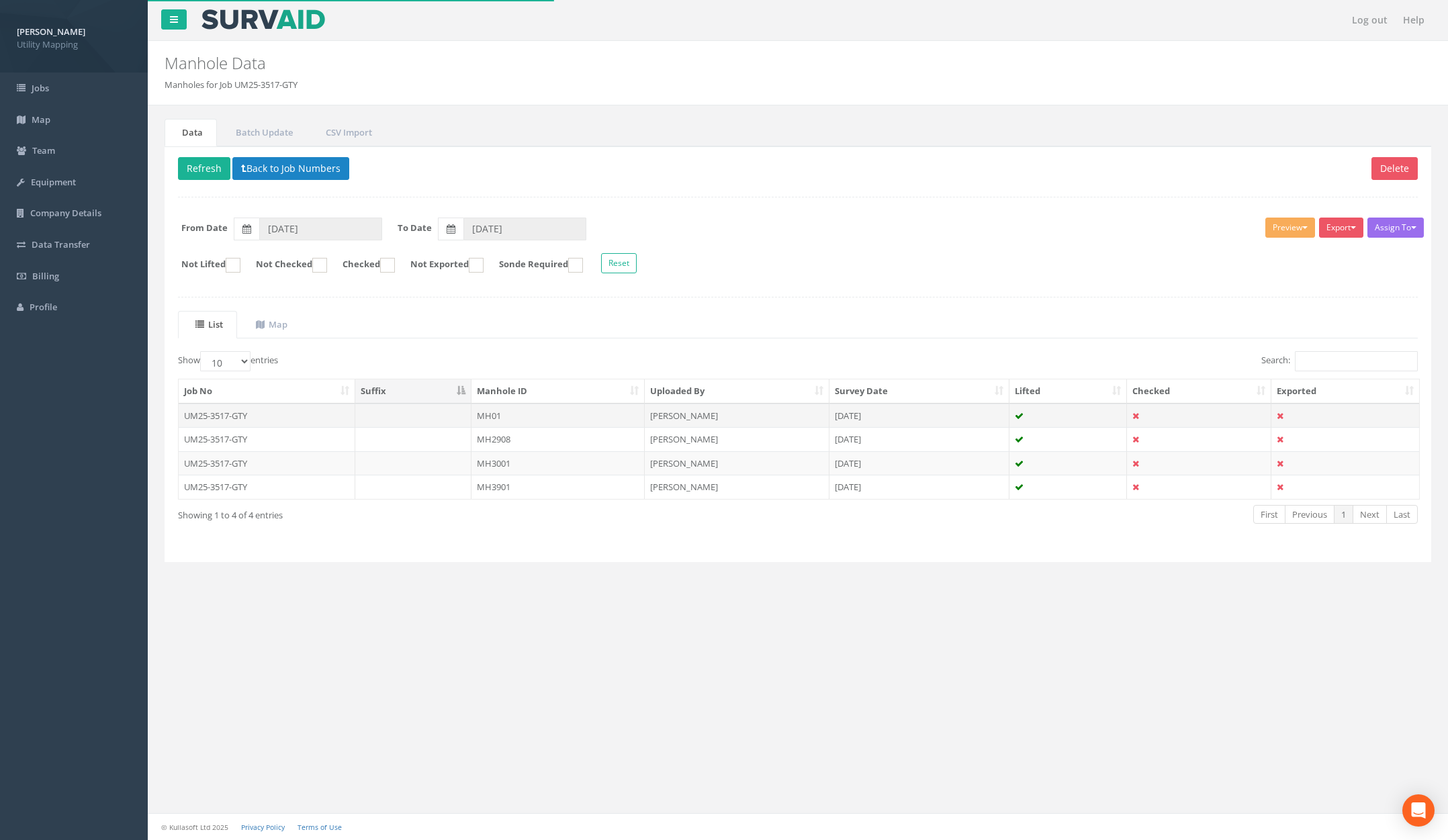
click at [727, 413] on td "[PERSON_NAME]" at bounding box center [737, 415] width 185 height 24
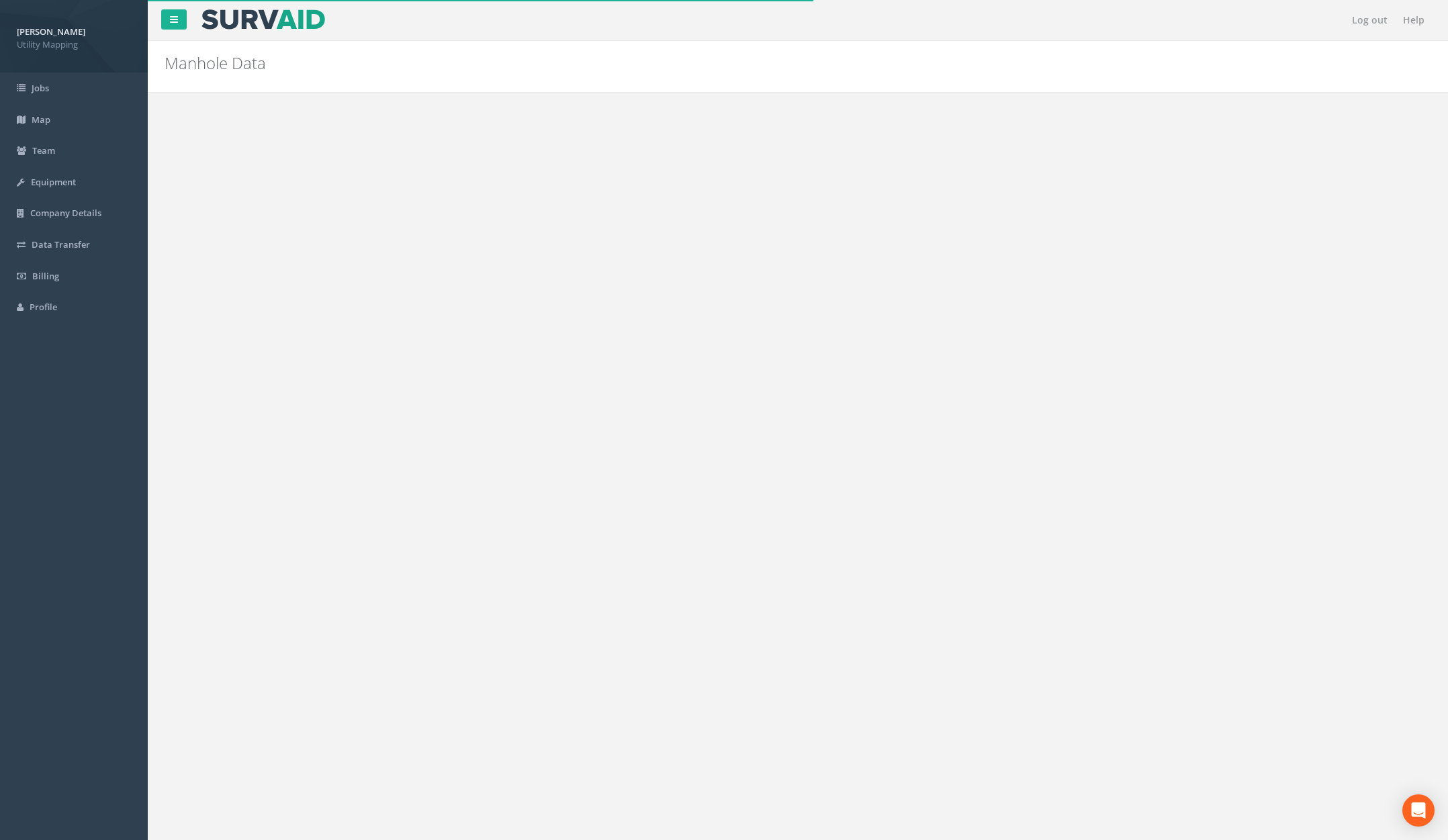
click at [1002, 183] on button "Export" at bounding box center [1009, 180] width 44 height 20
